Goal: Check status: Check status

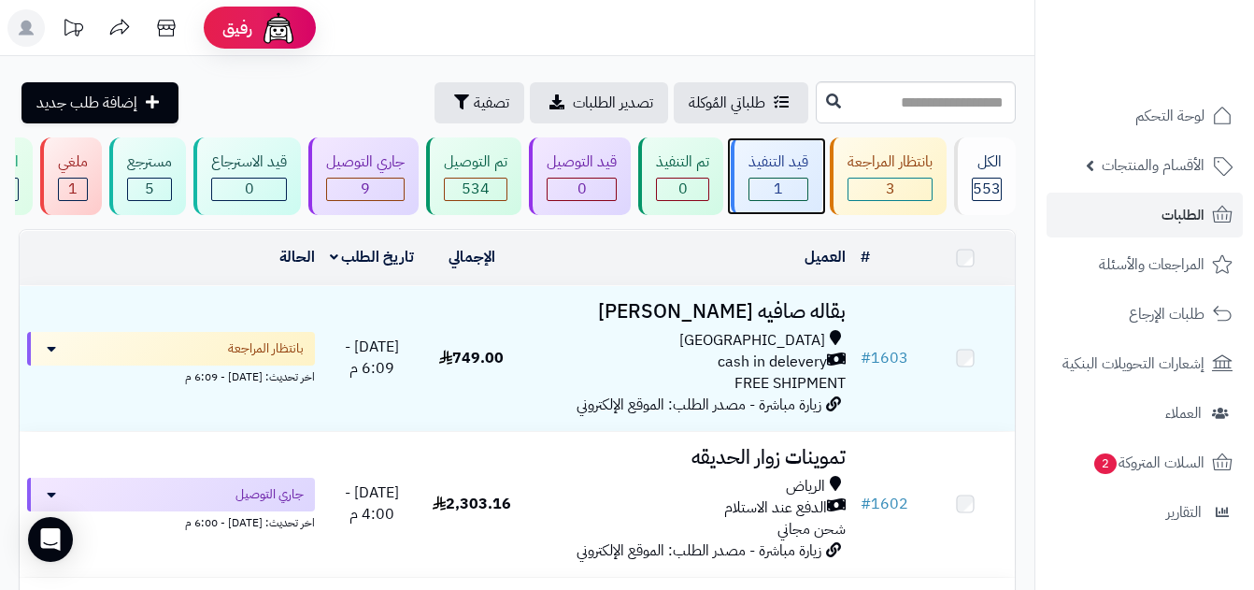
click at [804, 162] on div "قيد التنفيذ" at bounding box center [779, 161] width 60 height 21
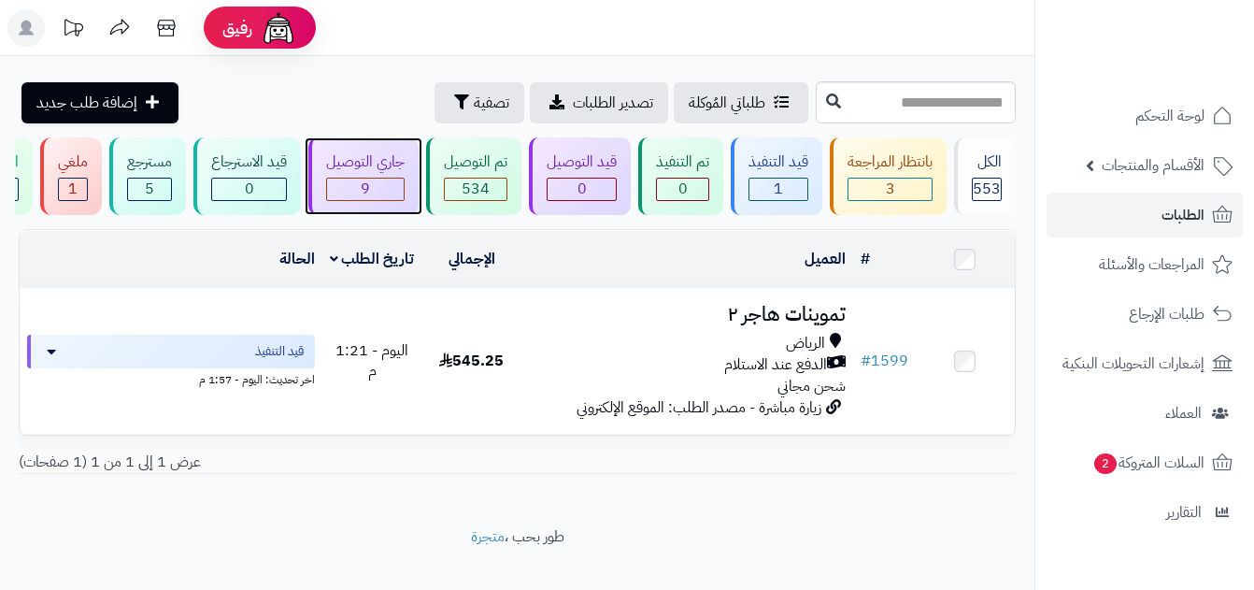
click at [388, 183] on div "9" at bounding box center [365, 189] width 77 height 21
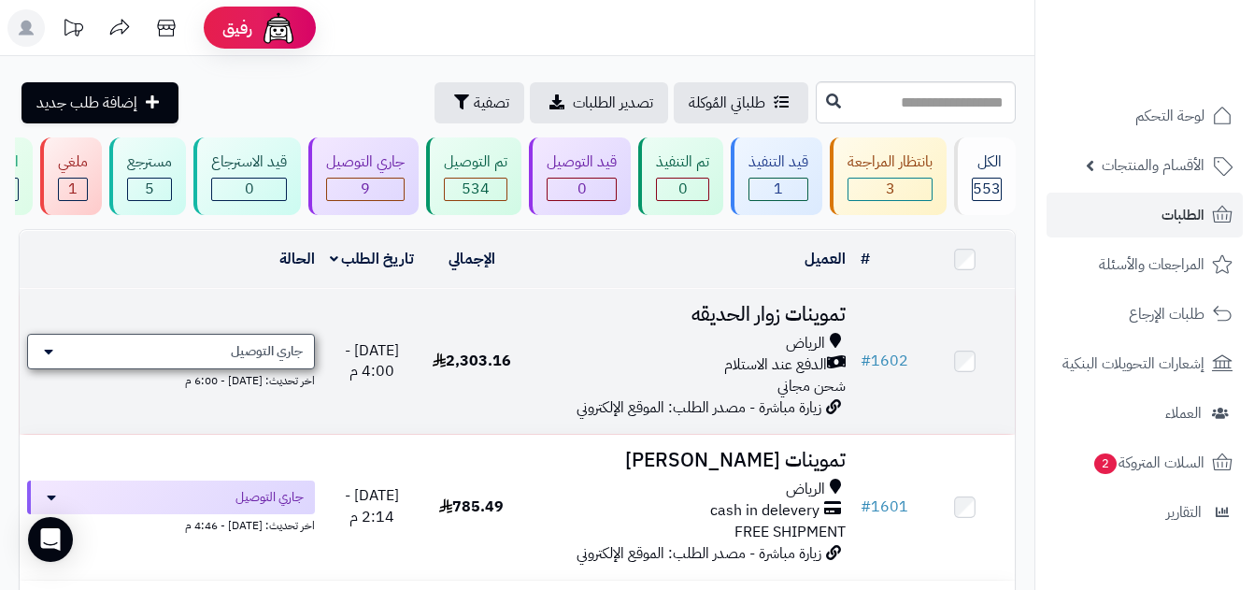
click at [236, 359] on span "جاري التوصيل" at bounding box center [267, 351] width 72 height 19
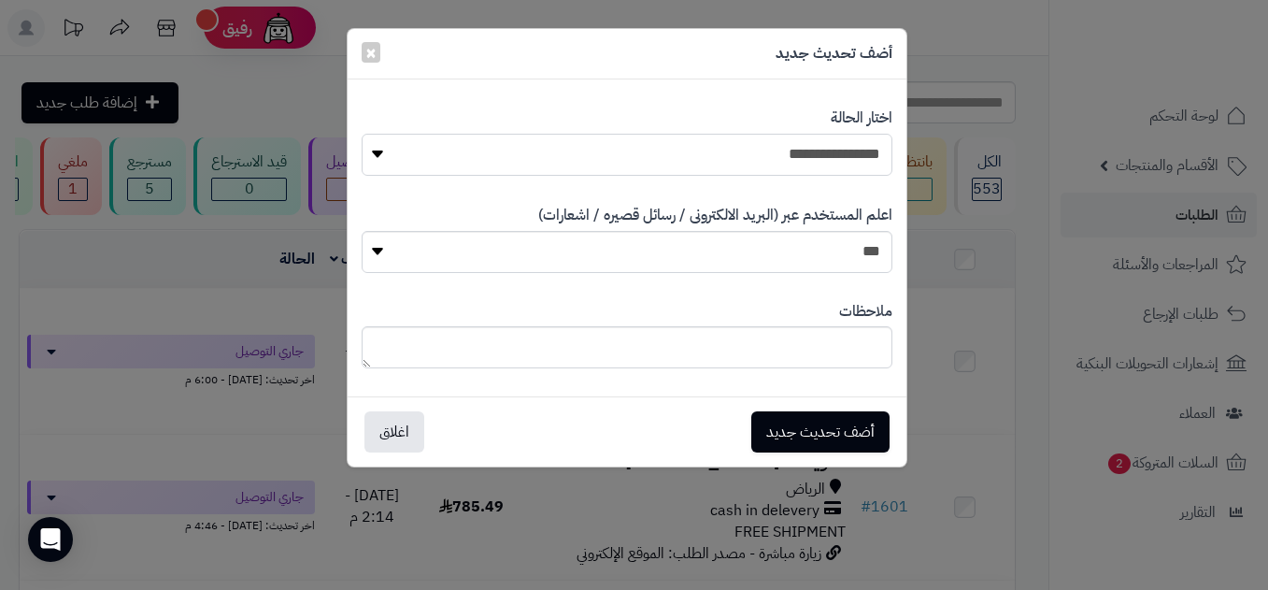
click at [731, 134] on select "**********" at bounding box center [627, 155] width 531 height 42
select select "**"
click at [362, 134] on select "**********" at bounding box center [627, 155] width 531 height 42
click at [844, 423] on button "أضف تحديث جديد" at bounding box center [821, 430] width 138 height 41
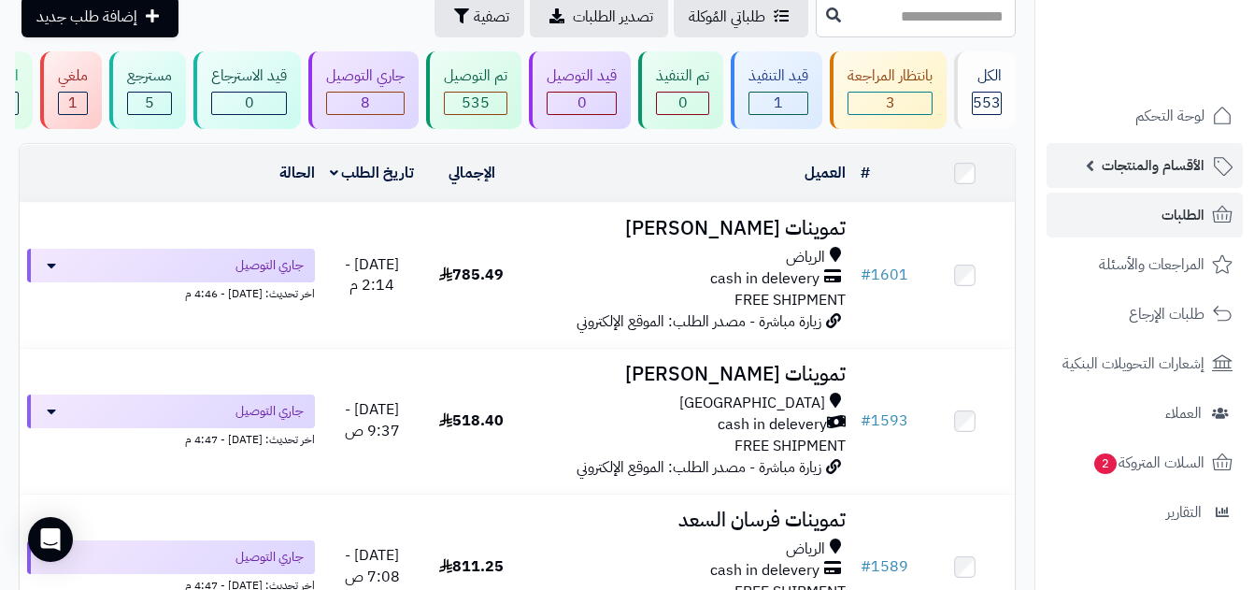
scroll to position [69, 0]
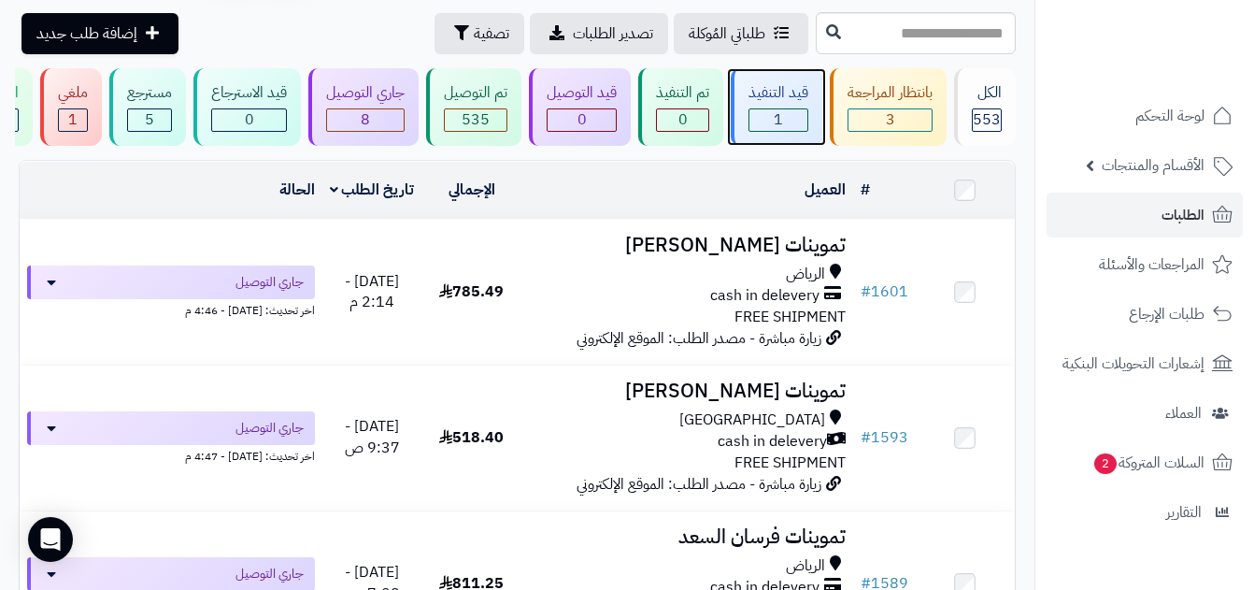
click at [789, 86] on div "قيد التنفيذ" at bounding box center [779, 92] width 60 height 21
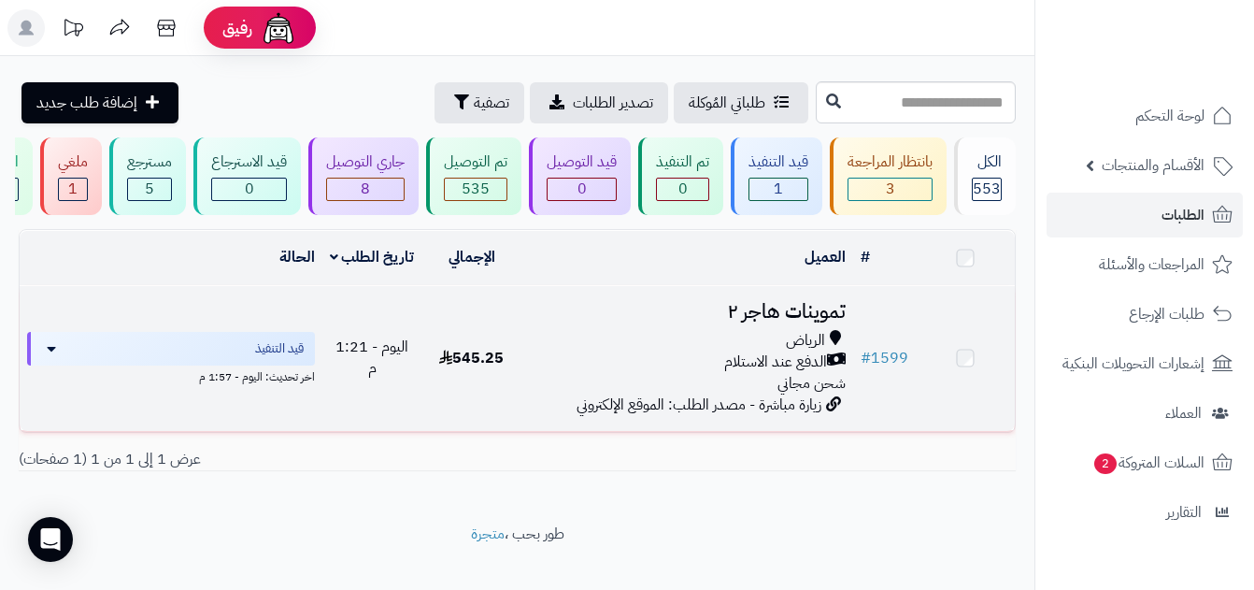
click at [509, 403] on td "545.25" at bounding box center [472, 358] width 100 height 145
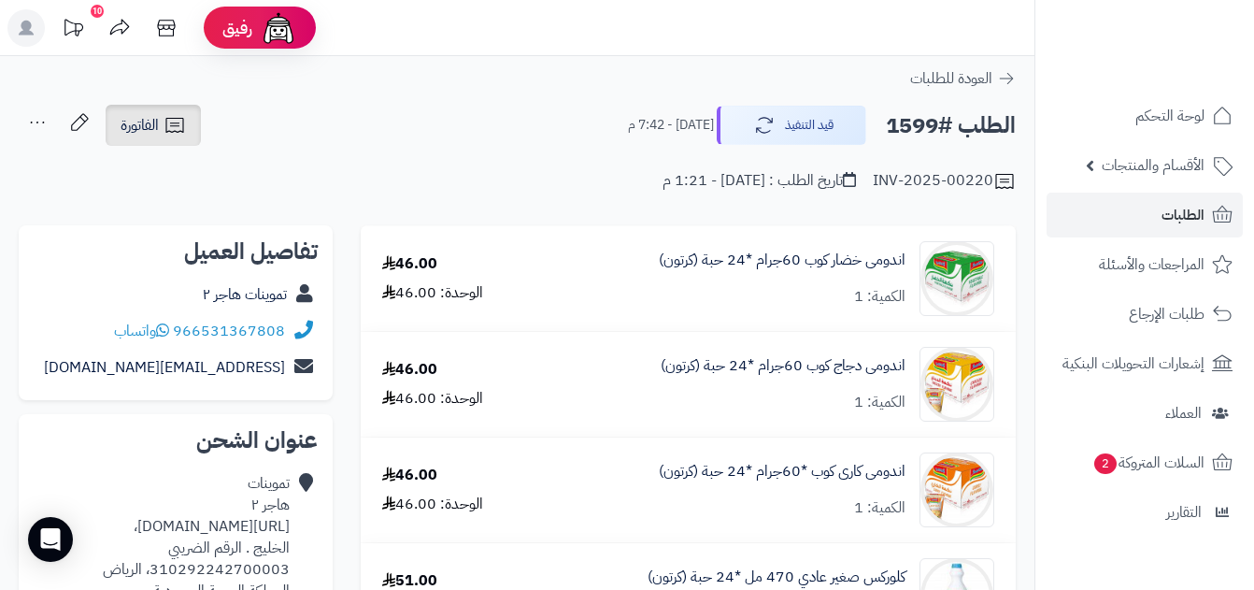
click at [128, 122] on span "الفاتورة" at bounding box center [140, 125] width 38 height 22
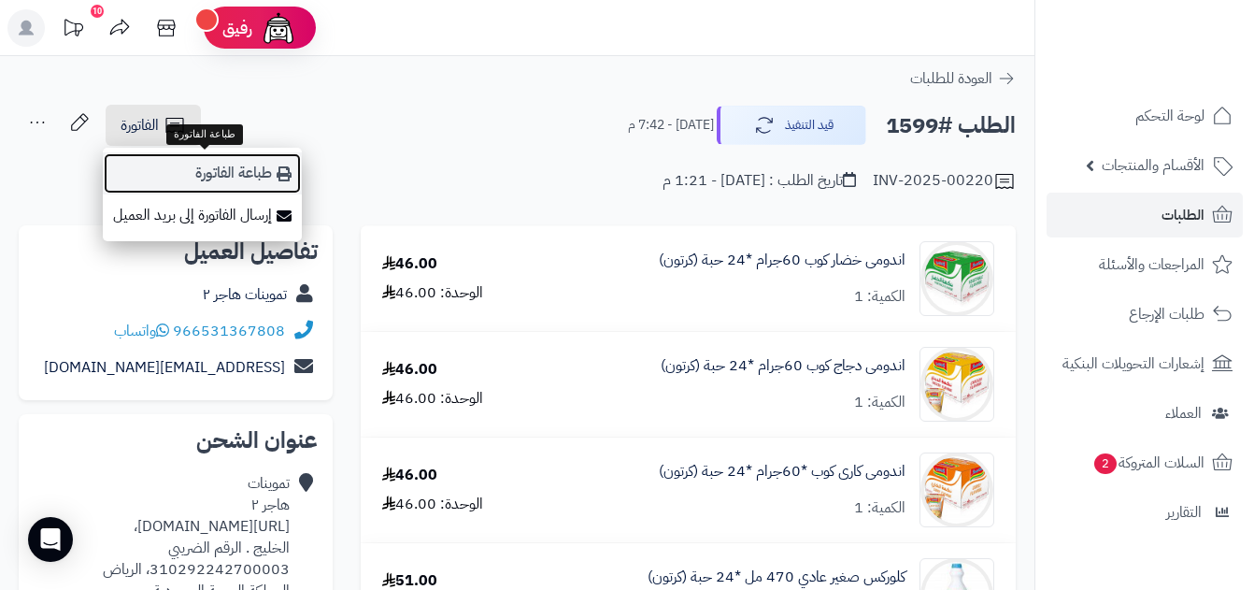
click at [235, 169] on link "طباعة الفاتورة" at bounding box center [202, 173] width 199 height 42
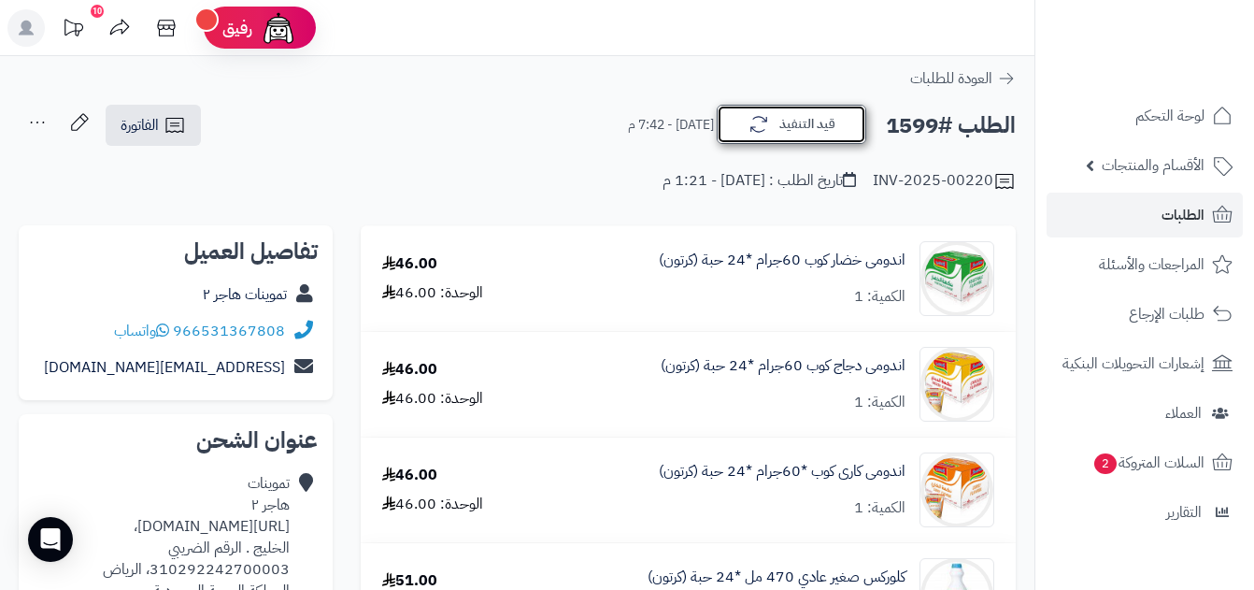
click at [795, 135] on button "قيد التنفيذ" at bounding box center [792, 124] width 150 height 39
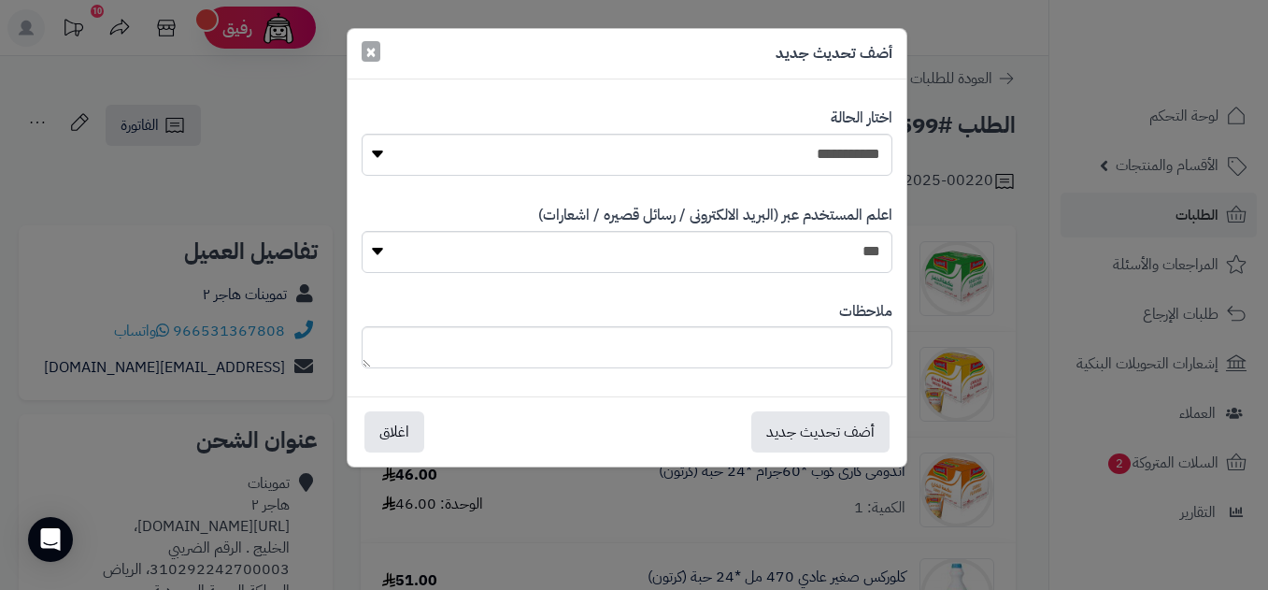
click at [372, 53] on span "×" at bounding box center [370, 51] width 11 height 28
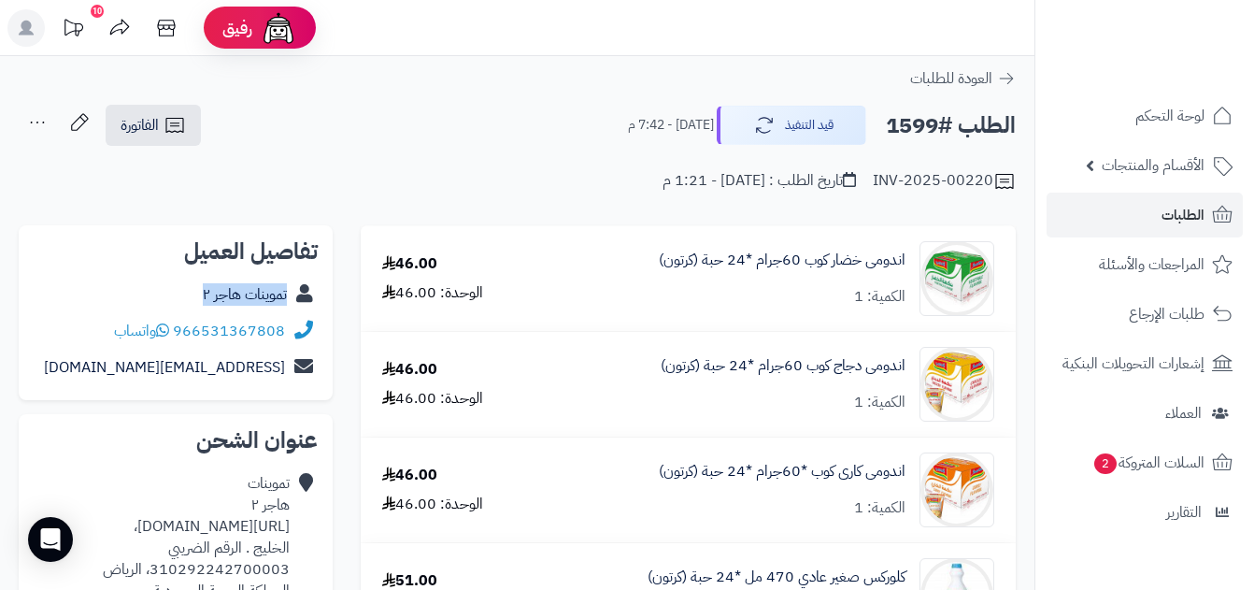
copy div "تموينات هاجر ٢"
drag, startPoint x: 187, startPoint y: 285, endPoint x: 295, endPoint y: 308, distance: 110.9
click at [295, 308] on div "تموينات هاجر ٢" at bounding box center [176, 295] width 284 height 36
click at [153, 124] on span "الفاتورة" at bounding box center [140, 125] width 38 height 22
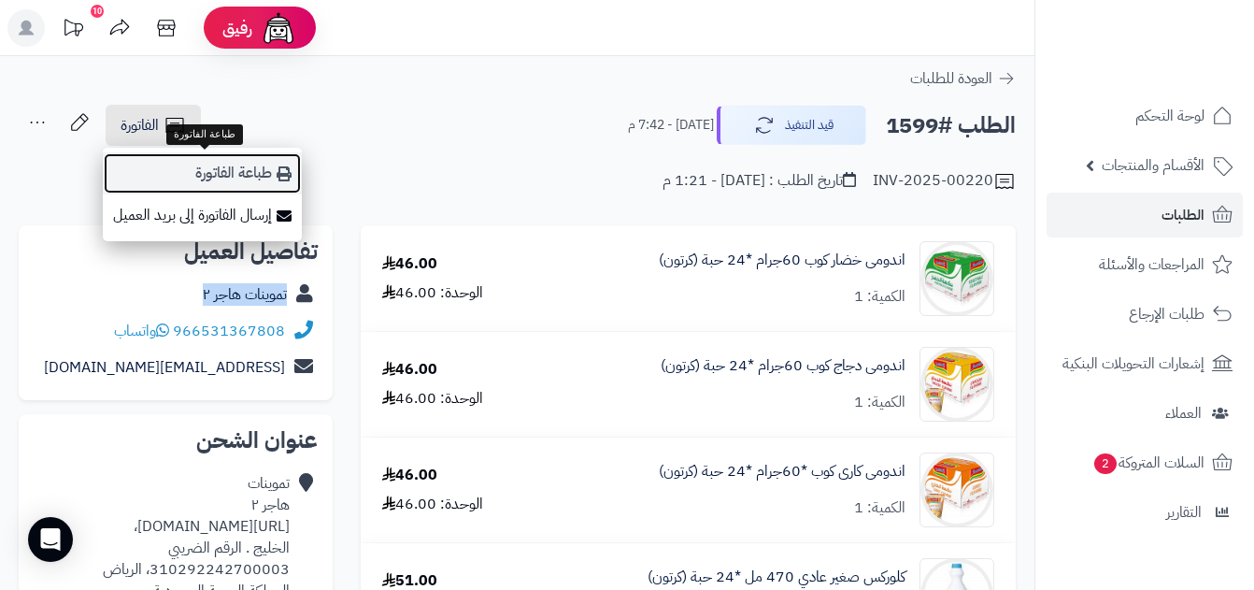
click at [234, 165] on link "طباعة الفاتورة" at bounding box center [202, 173] width 199 height 42
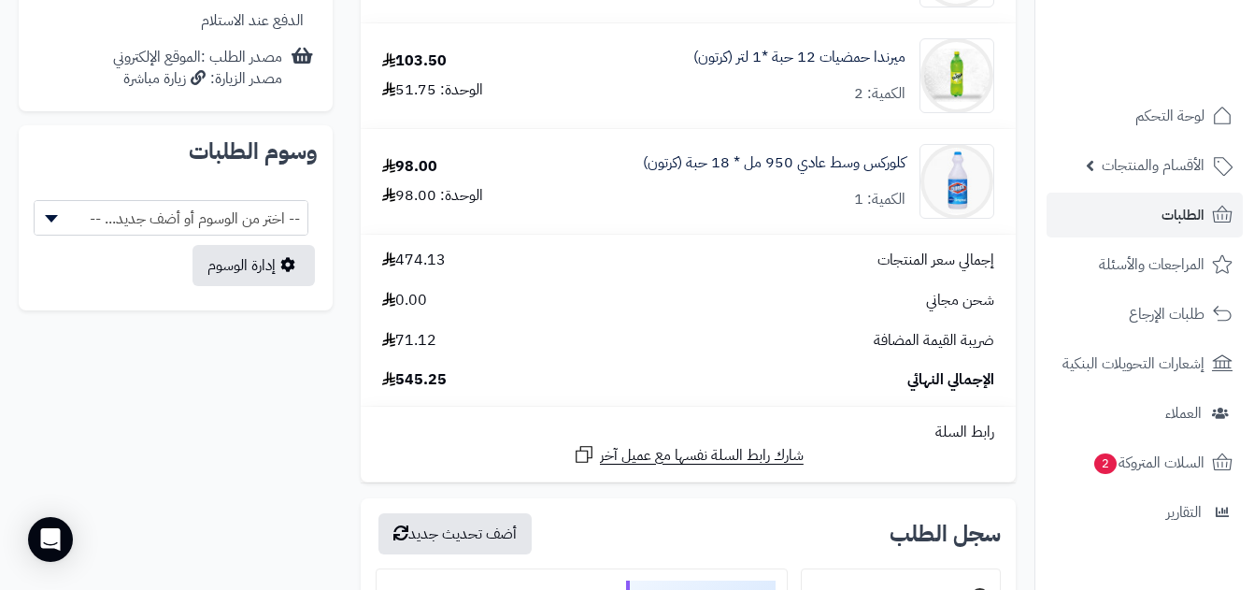
scroll to position [943, 0]
